Goal: Information Seeking & Learning: Learn about a topic

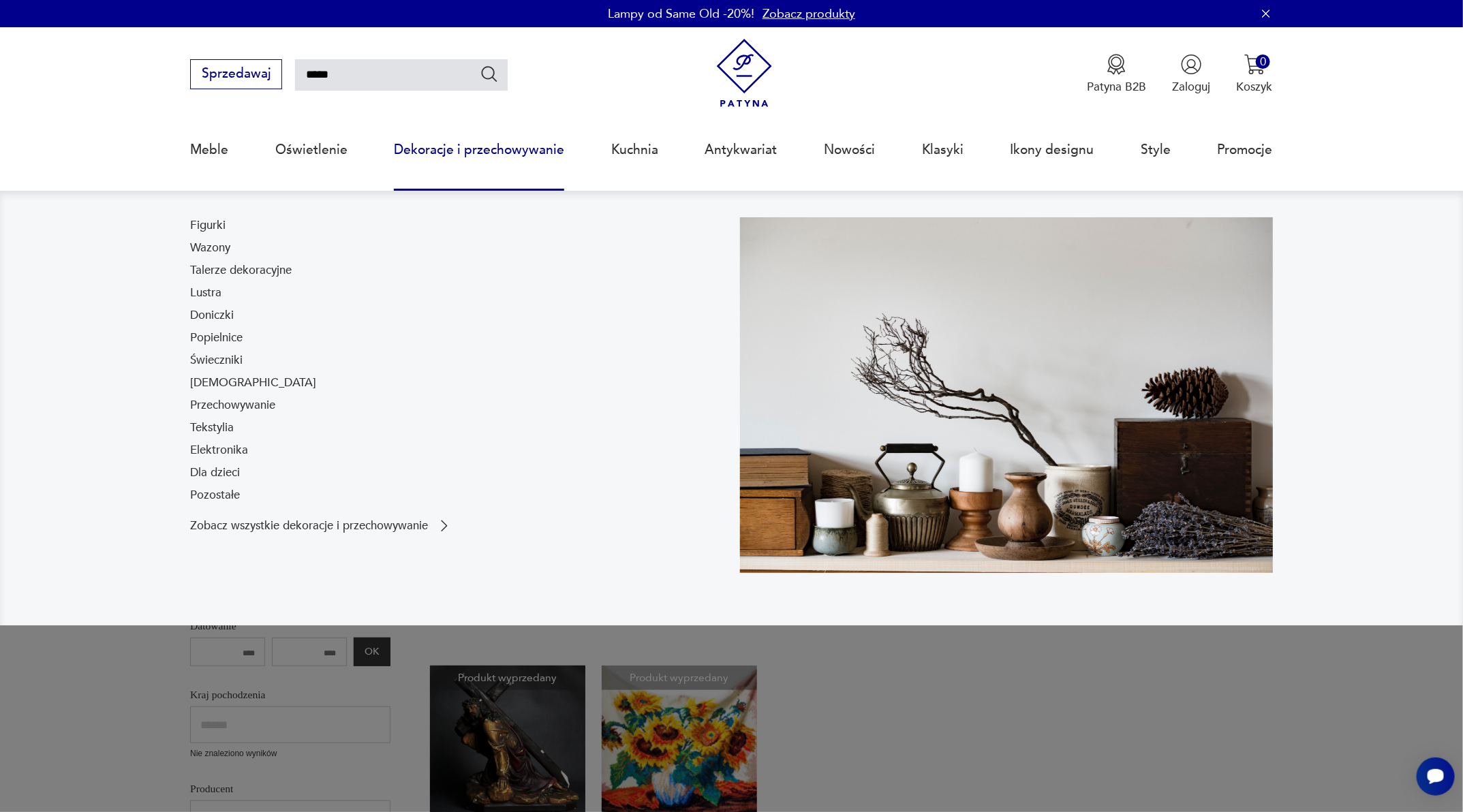
click at [444, 145] on link "Dekoracje i przechowywanie" at bounding box center [479, 150] width 170 height 62
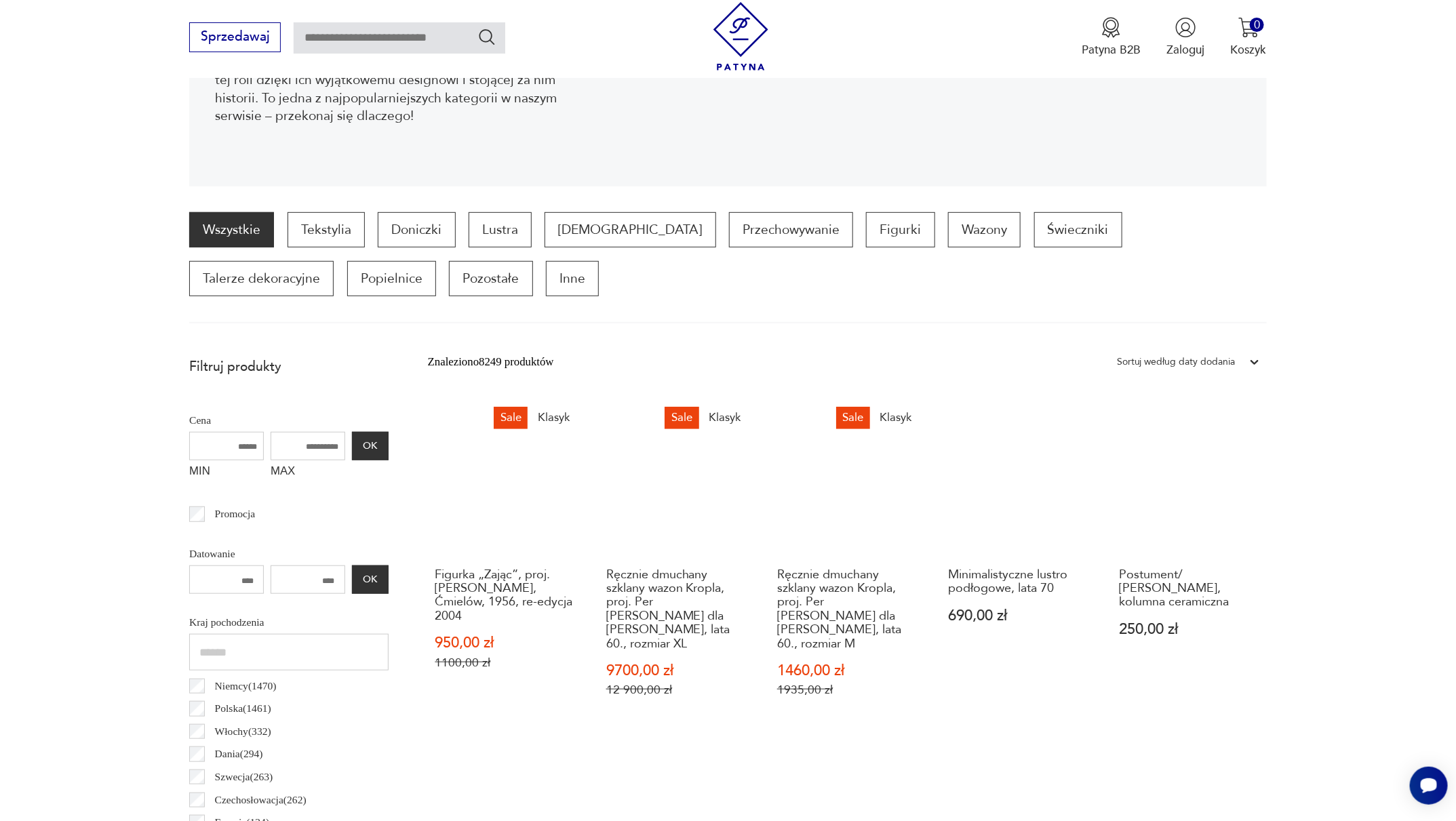
scroll to position [205, 0]
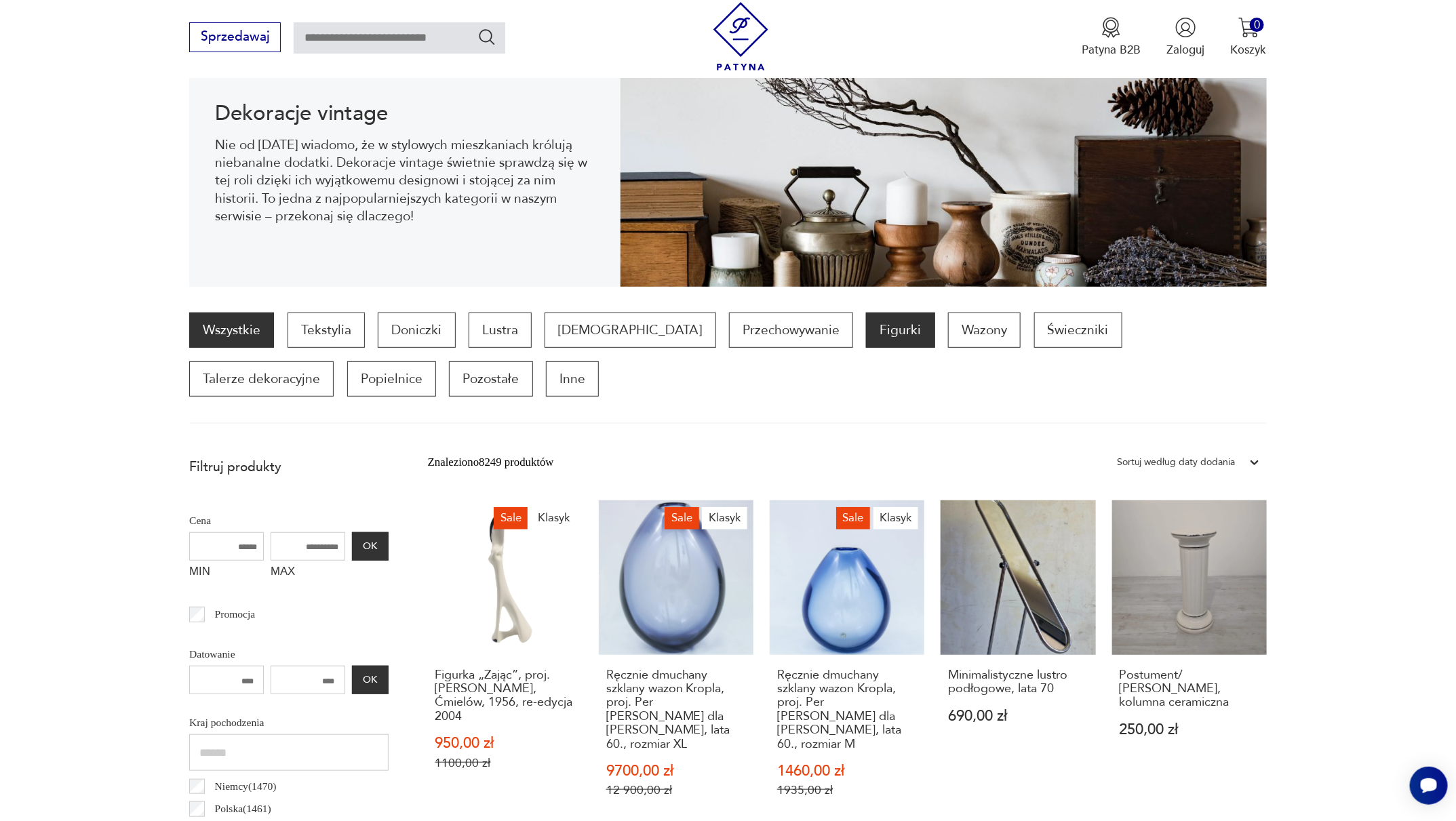
click at [866, 340] on p "Figurki" at bounding box center [900, 330] width 69 height 36
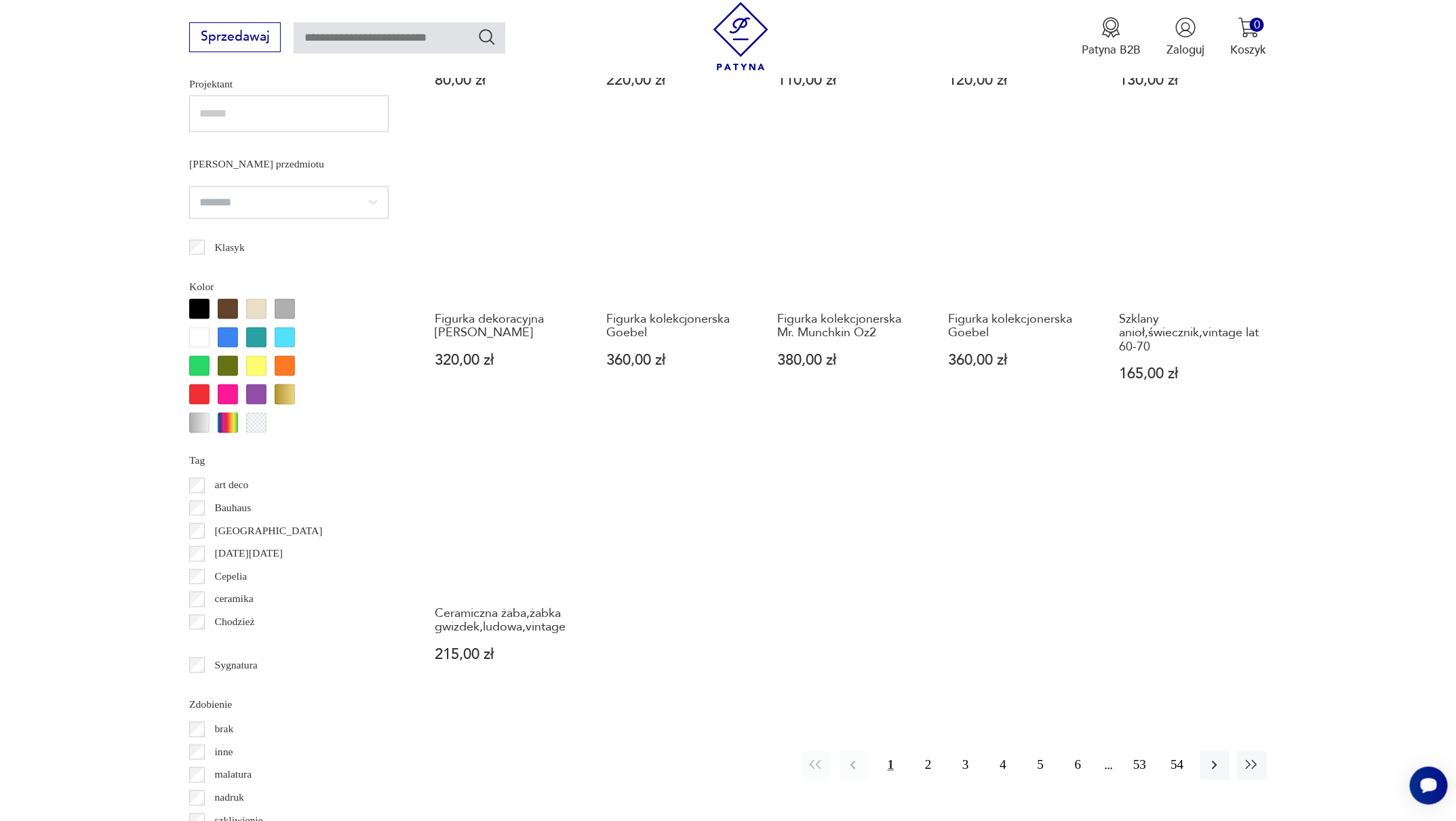
scroll to position [1494, 0]
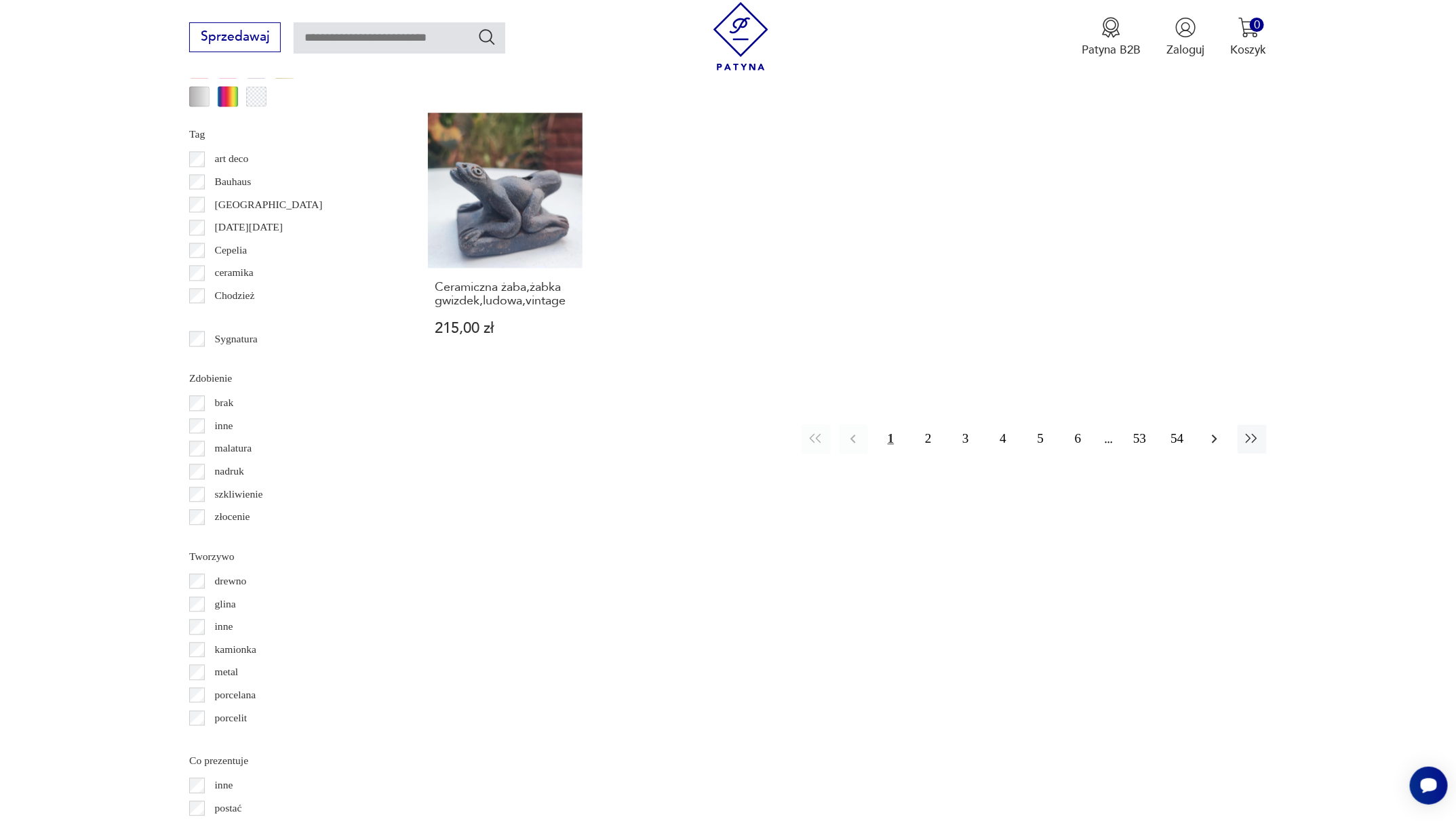
click at [1214, 443] on icon "button" at bounding box center [1214, 439] width 5 height 9
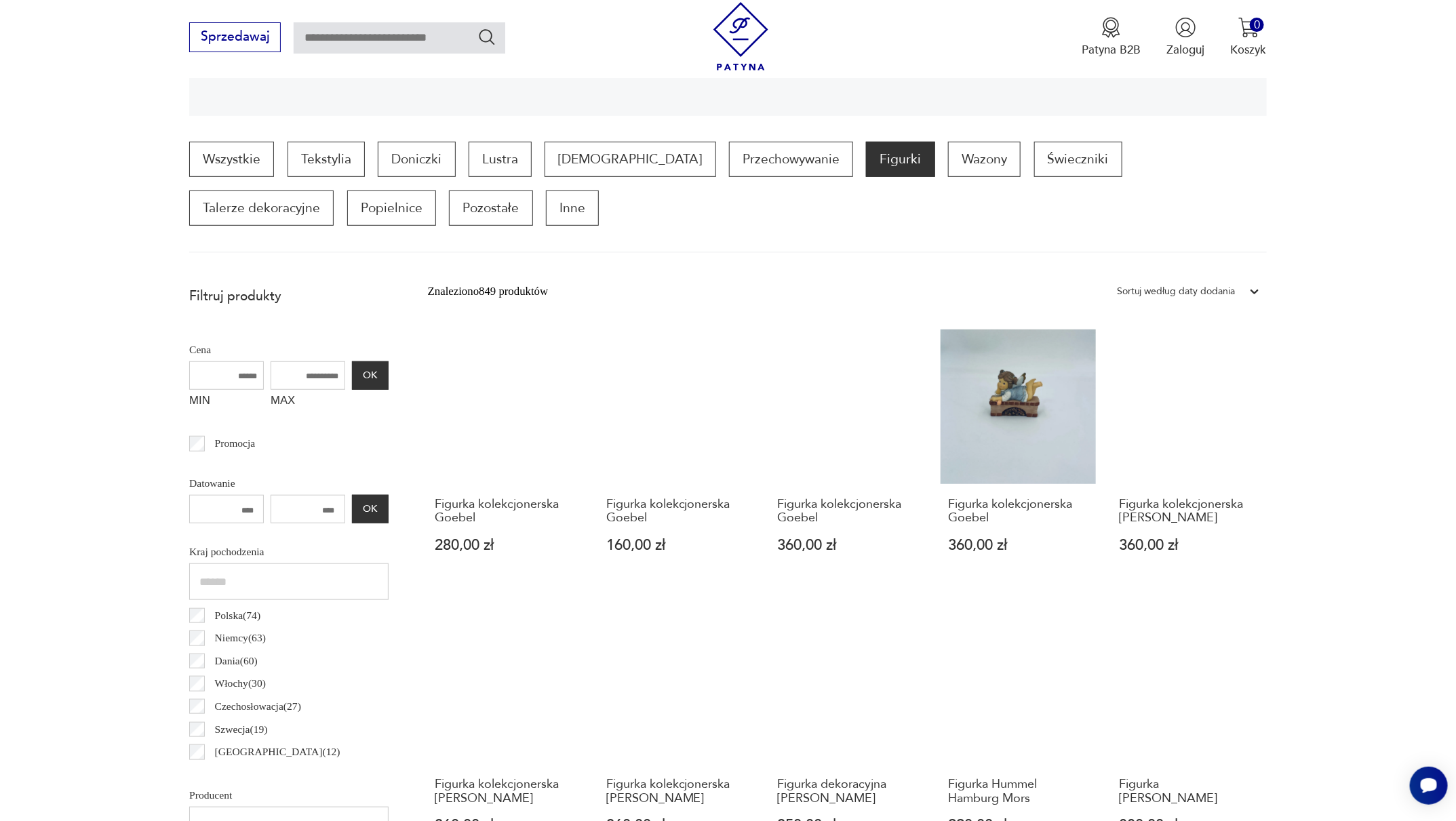
scroll to position [119, 0]
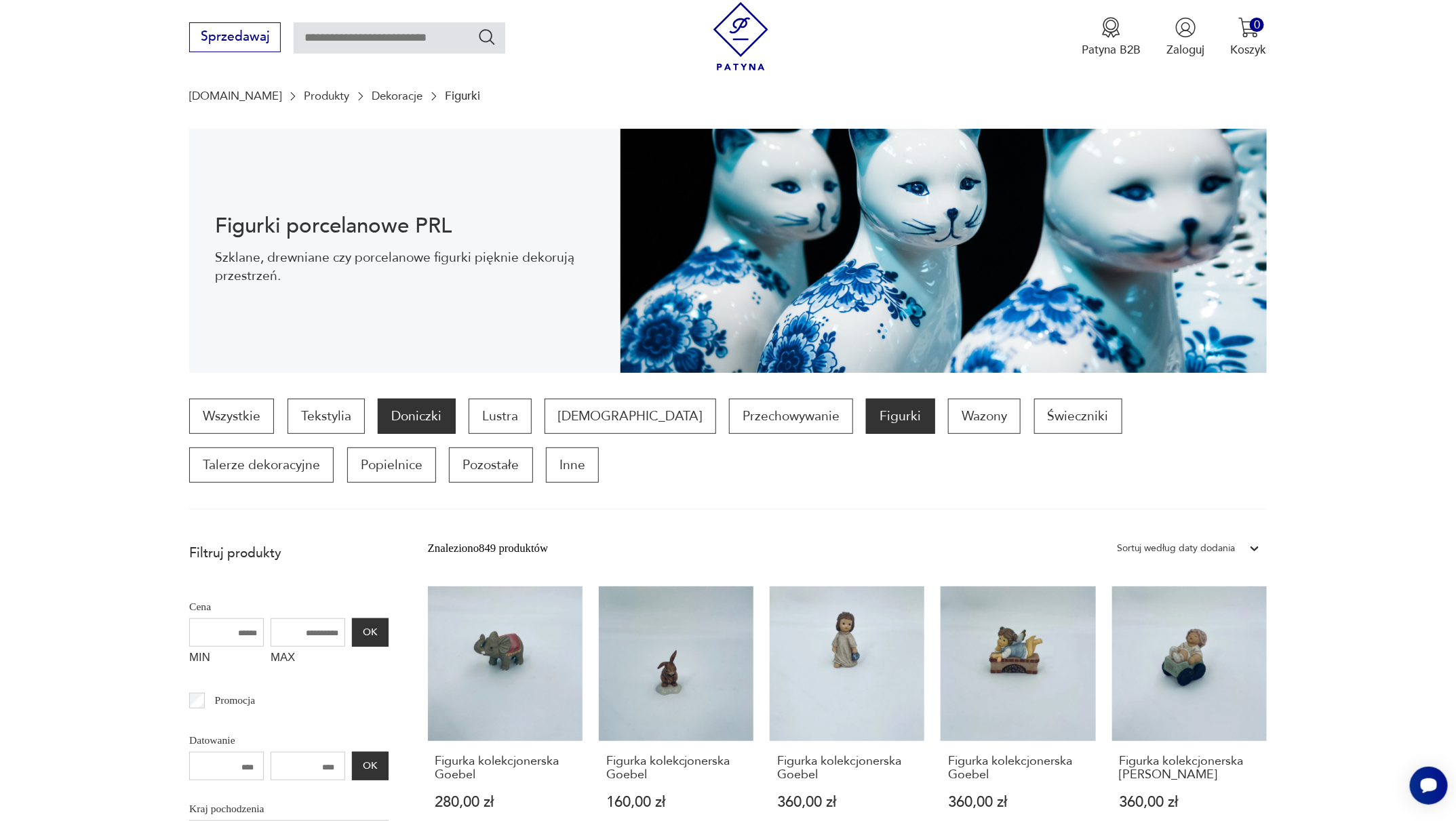
click at [430, 417] on p "Doniczki" at bounding box center [416, 416] width 77 height 36
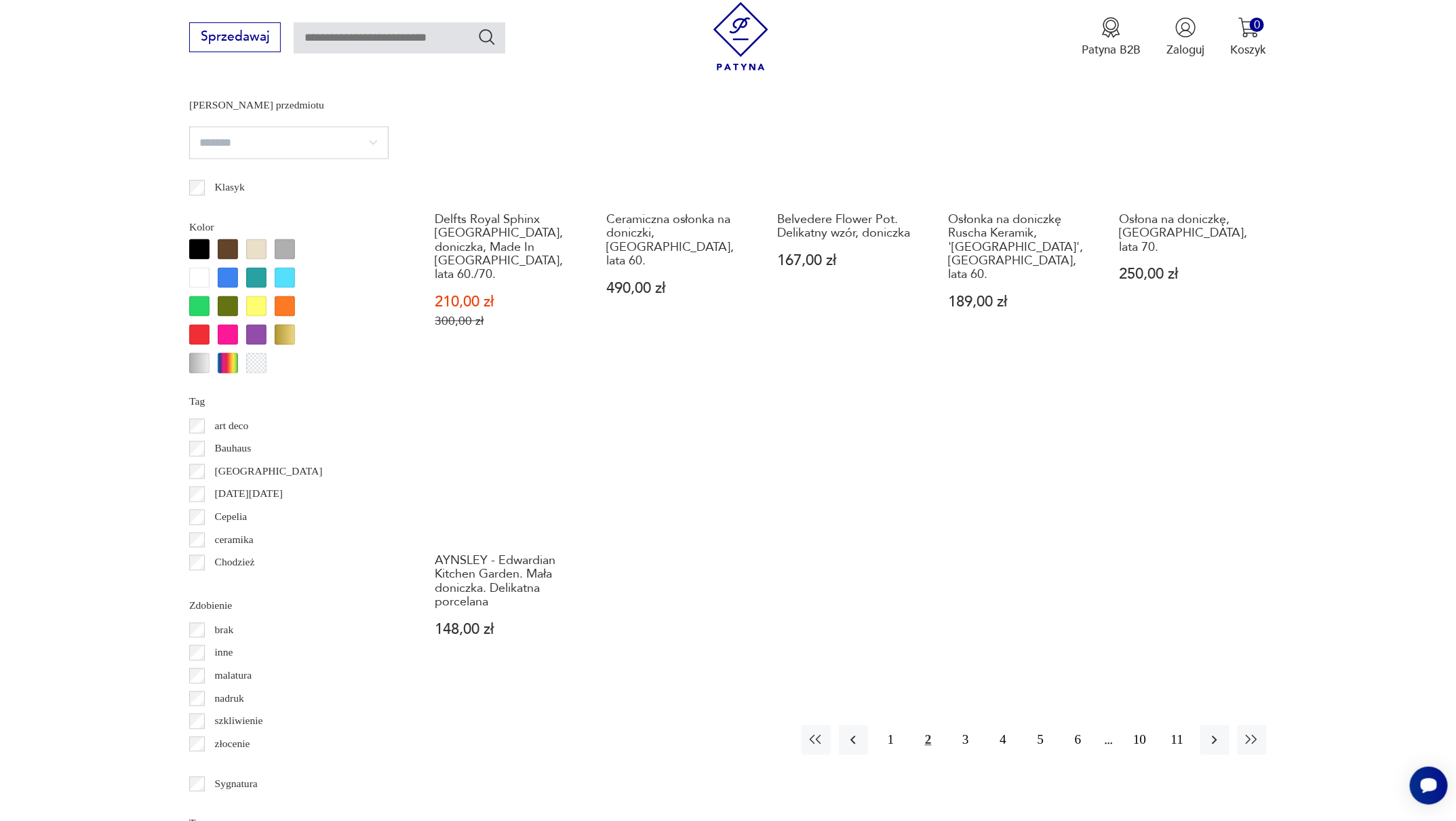
scroll to position [1312, 0]
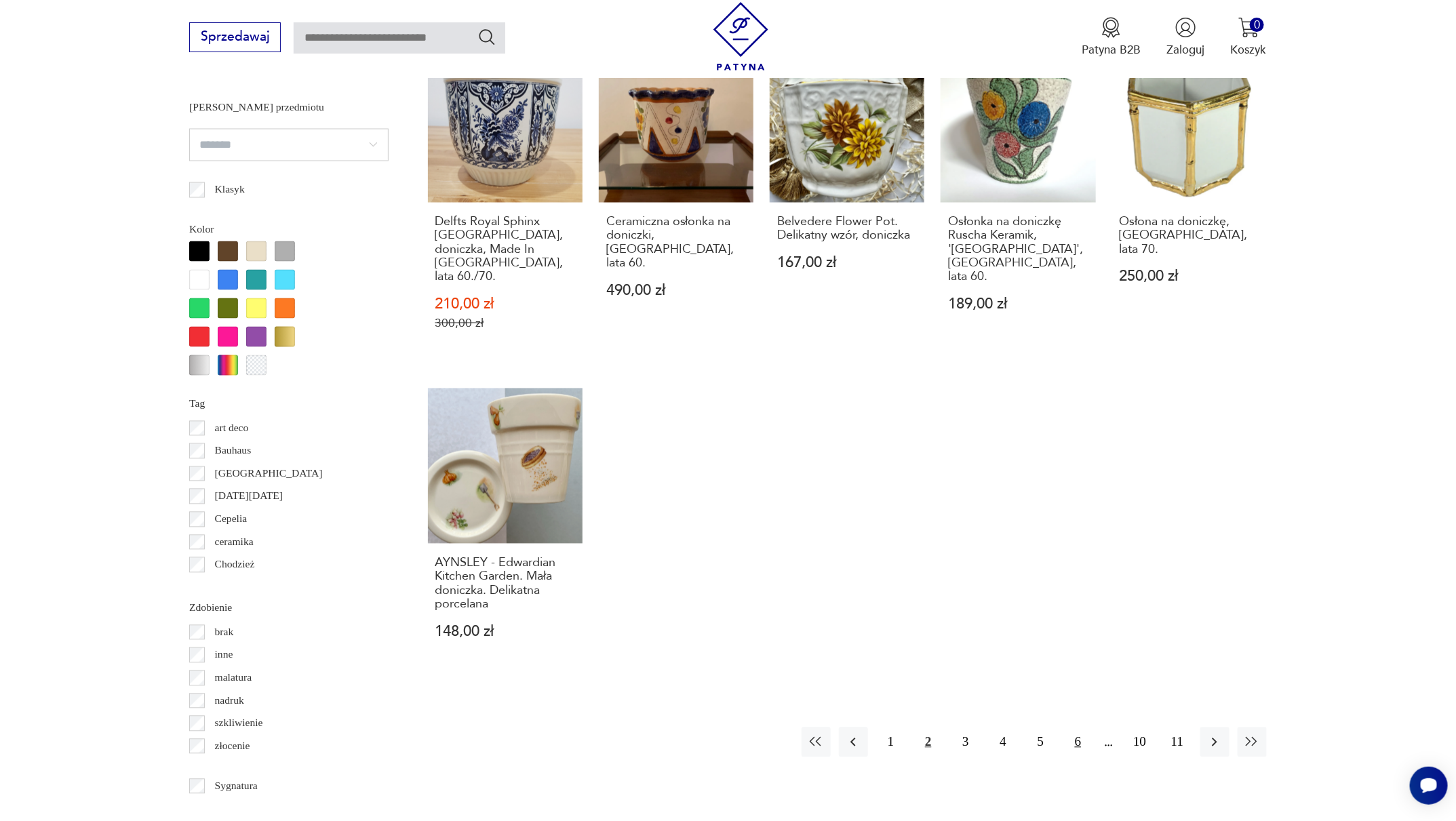
click at [1069, 727] on button "6" at bounding box center [1078, 742] width 29 height 29
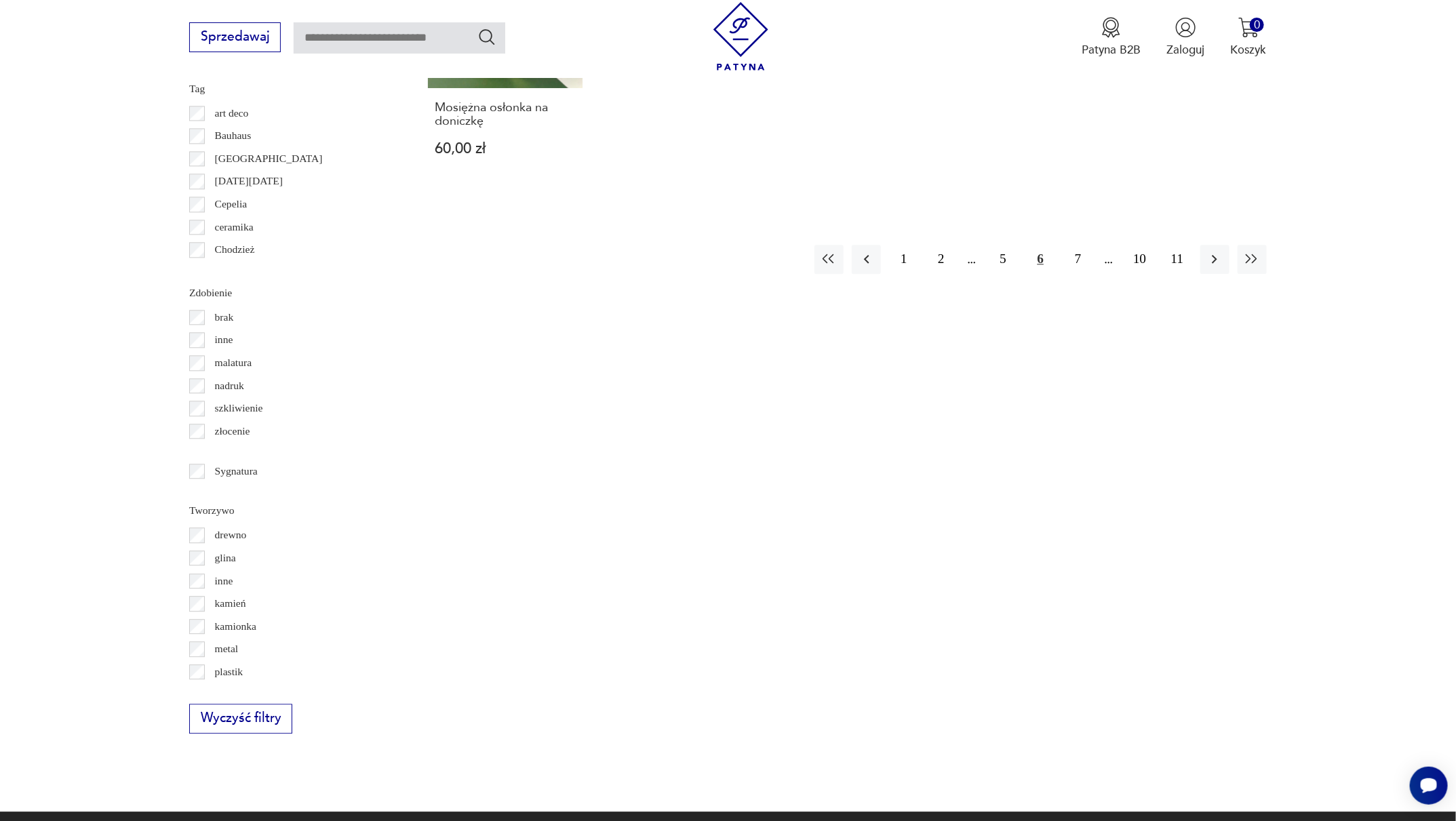
scroll to position [1622, 0]
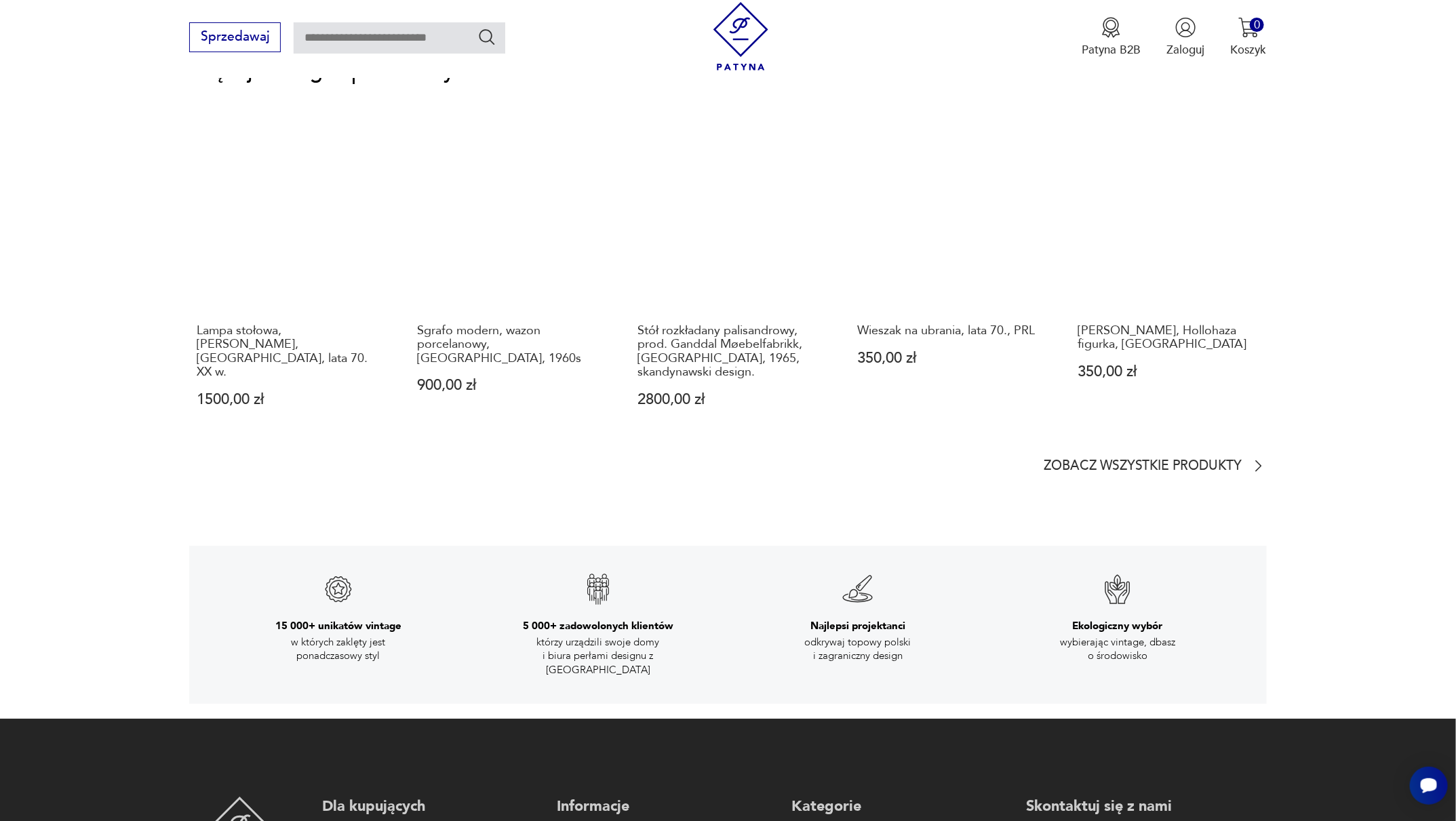
scroll to position [2049, 0]
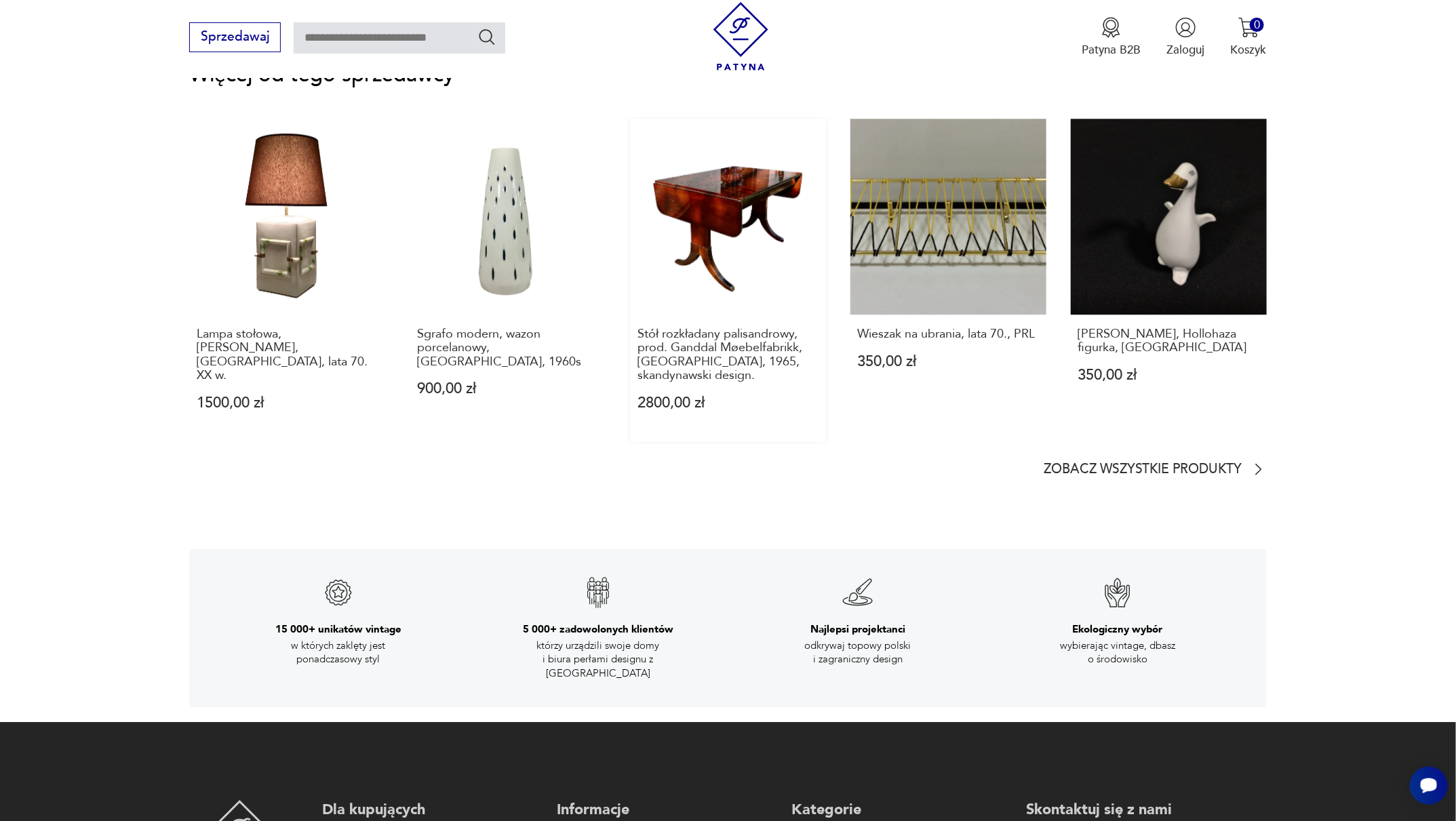
click at [729, 199] on link "Stół rozkładany palisandrowy, prod. Ganddal Møebelfabrikk, Norwegia, 1965, skan…" at bounding box center [728, 280] width 196 height 324
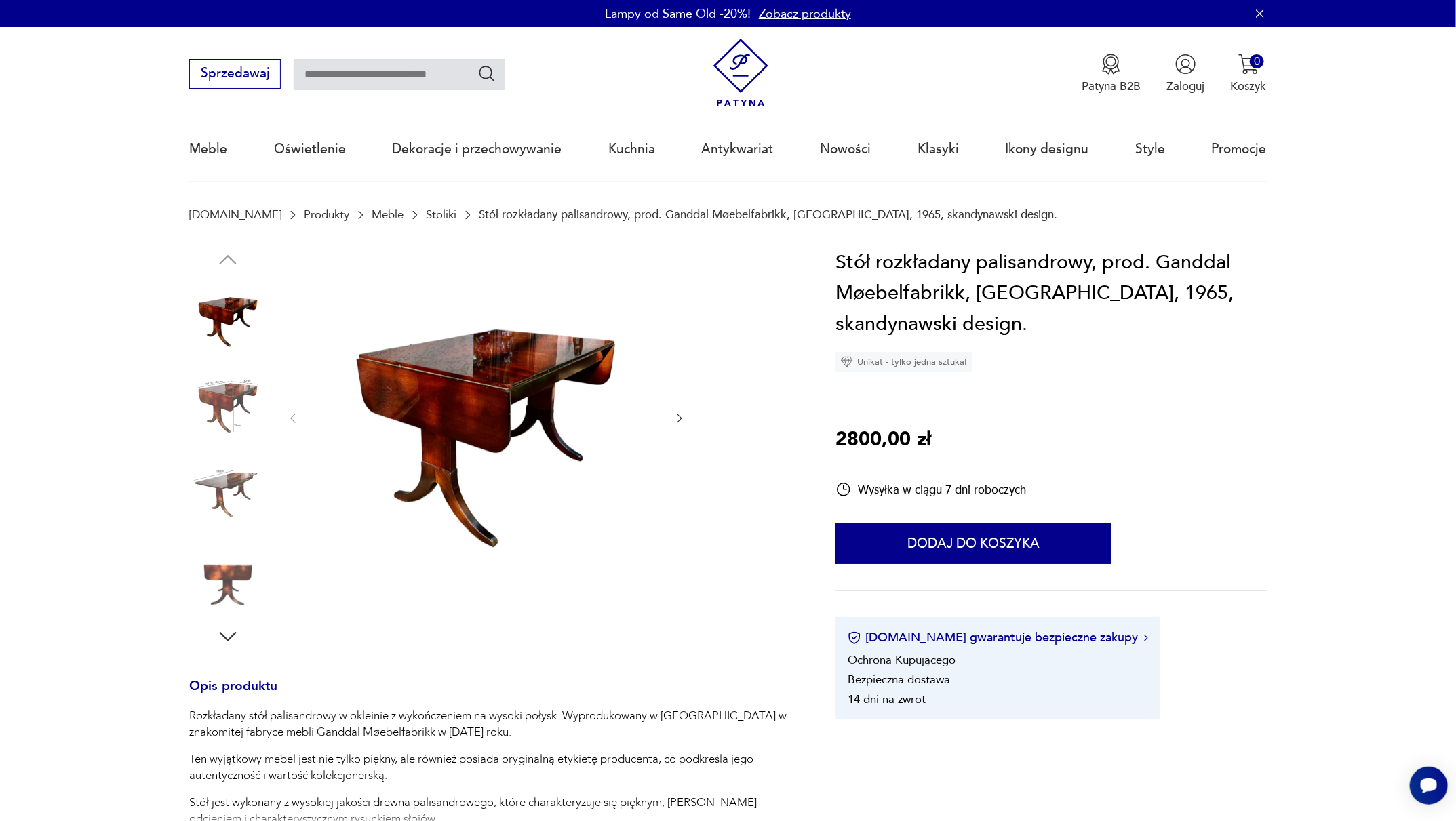
click at [426, 215] on link "Stoliki" at bounding box center [441, 214] width 30 height 13
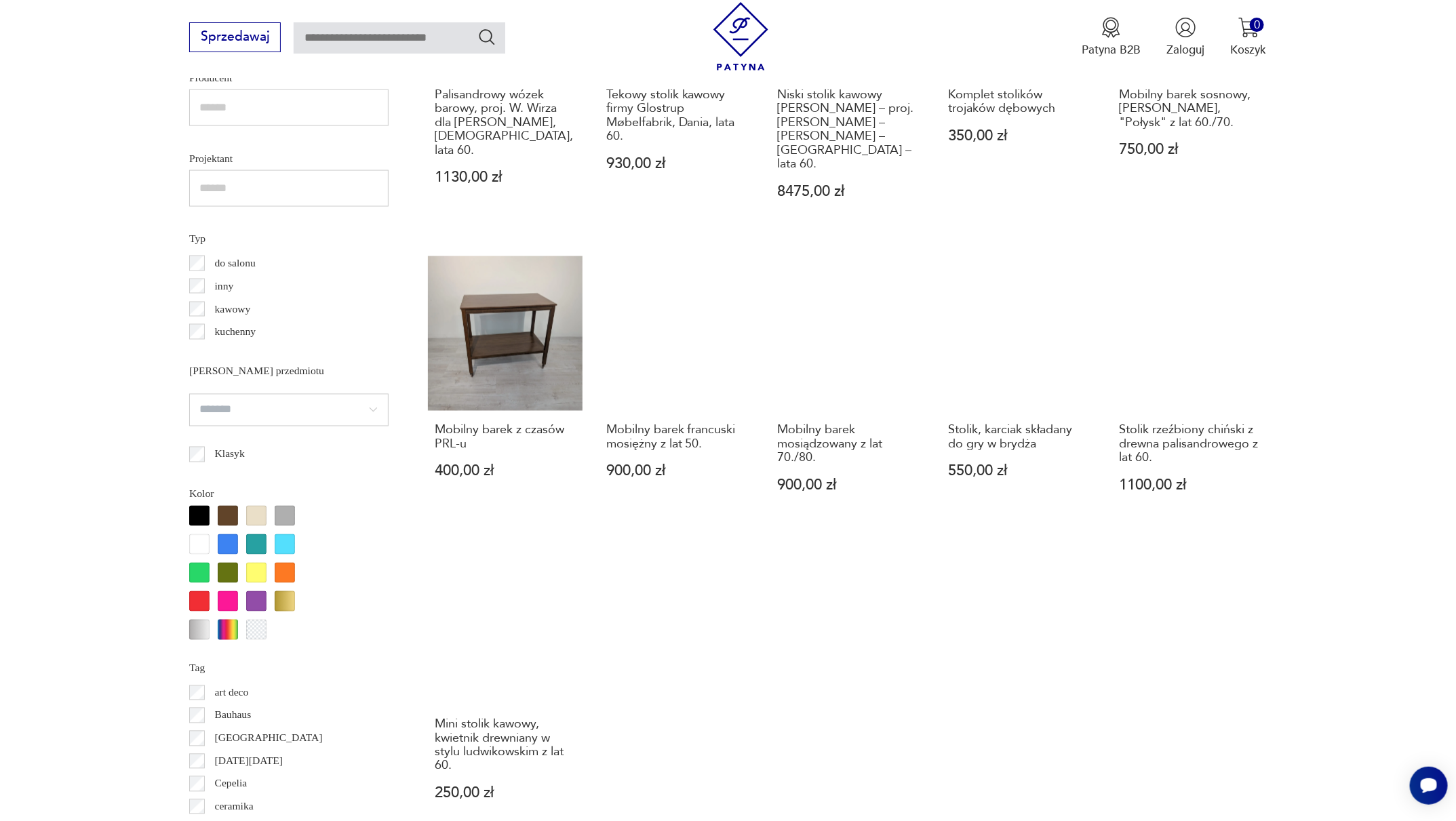
scroll to position [1061, 0]
